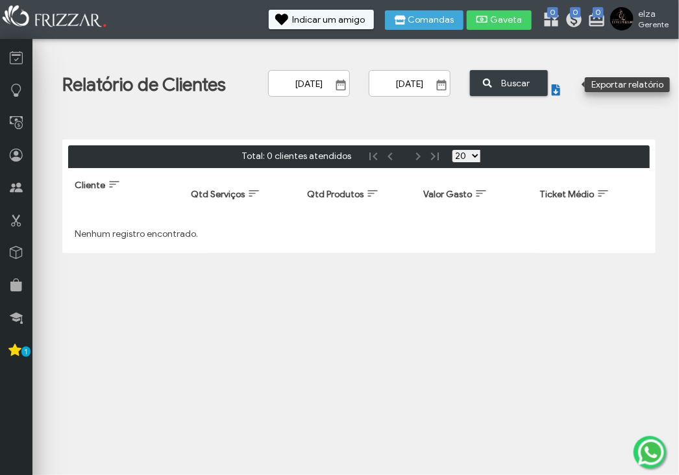
click at [556, 90] on icon "submit" at bounding box center [555, 90] width 9 height 12
click at [208, 295] on body "ui-button elza Gerente Minha Conta Home Treinamento Sair" at bounding box center [339, 237] width 679 height 475
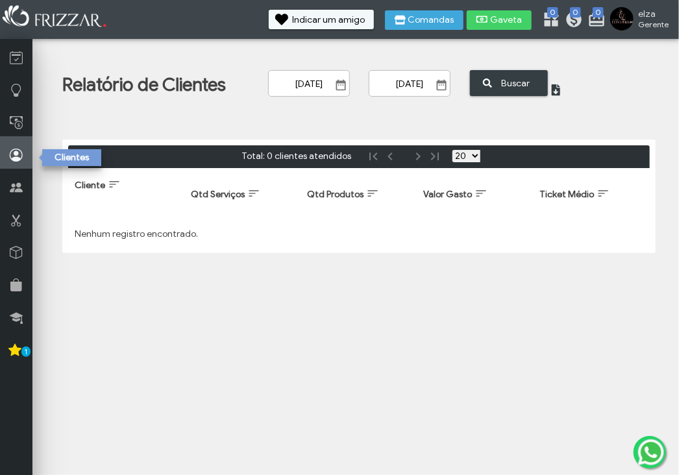
click at [27, 156] on link at bounding box center [16, 152] width 32 height 32
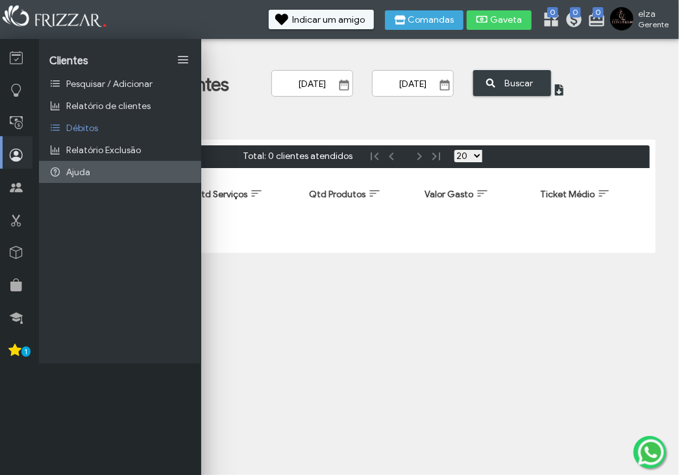
click at [80, 176] on span "Ajuda" at bounding box center [78, 172] width 24 height 11
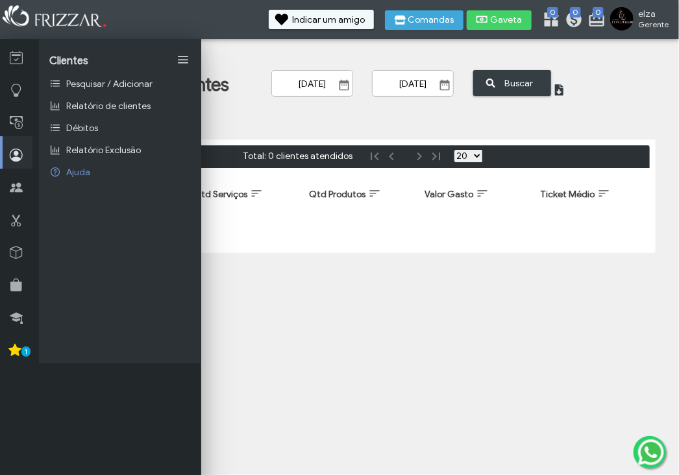
click at [474, 151] on select "20 50 100" at bounding box center [468, 156] width 28 height 12
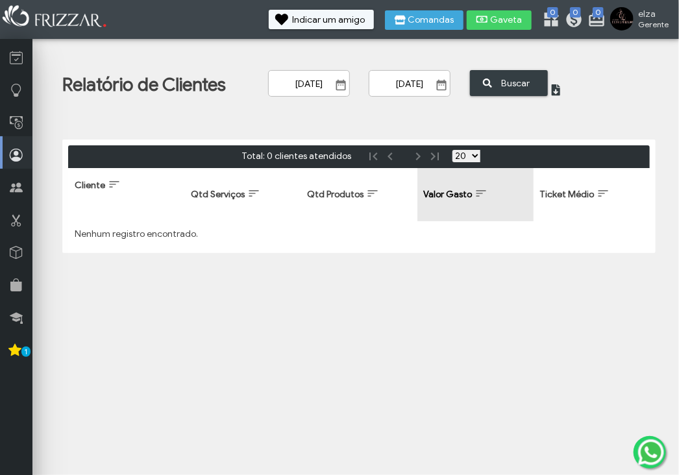
select select "100"
click at [452, 150] on select "20 50 100" at bounding box center [466, 156] width 28 height 12
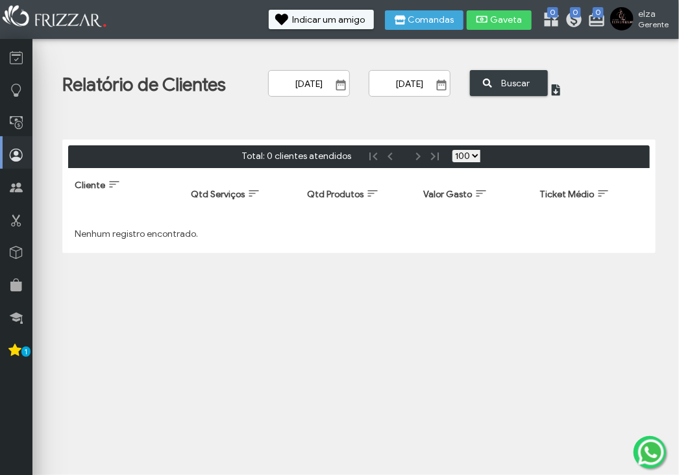
click at [455, 132] on div "Relatório de Clientes [DATE] ui-button [DATE] ui-button [GEOGRAPHIC_DATA] ui-bu…" at bounding box center [359, 154] width 632 height 218
click at [472, 152] on select "20 50 100" at bounding box center [466, 156] width 28 height 12
click at [21, 150] on icon at bounding box center [16, 155] width 13 height 16
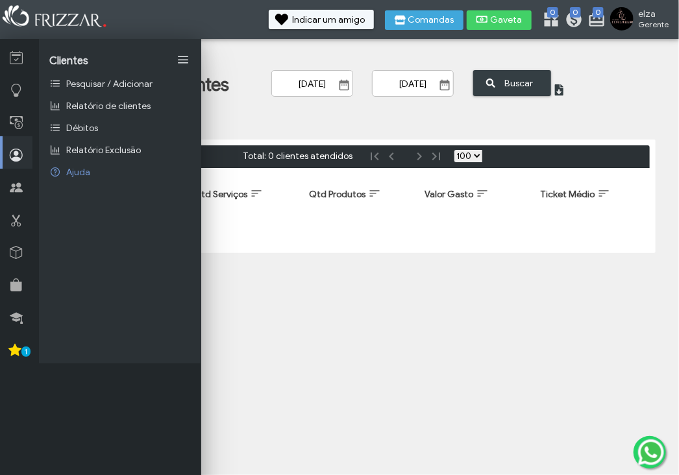
click at [183, 59] on link at bounding box center [183, 60] width 16 height 16
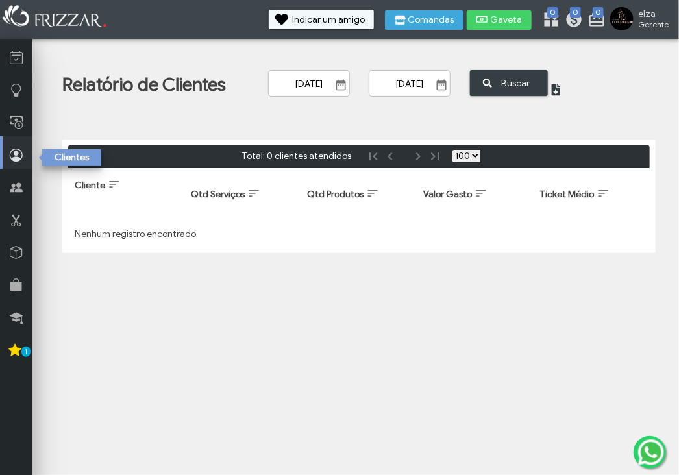
click at [8, 150] on link at bounding box center [18, 152] width 30 height 32
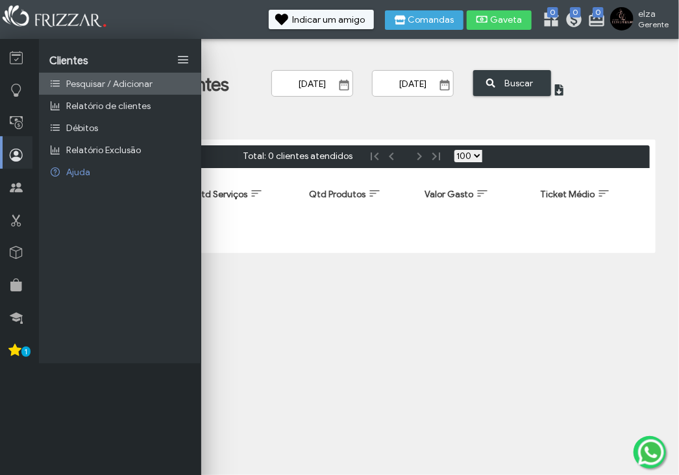
click at [128, 80] on span "Pesquisar / Adicionar" at bounding box center [109, 84] width 86 height 11
